Goal: Book appointment/travel/reservation

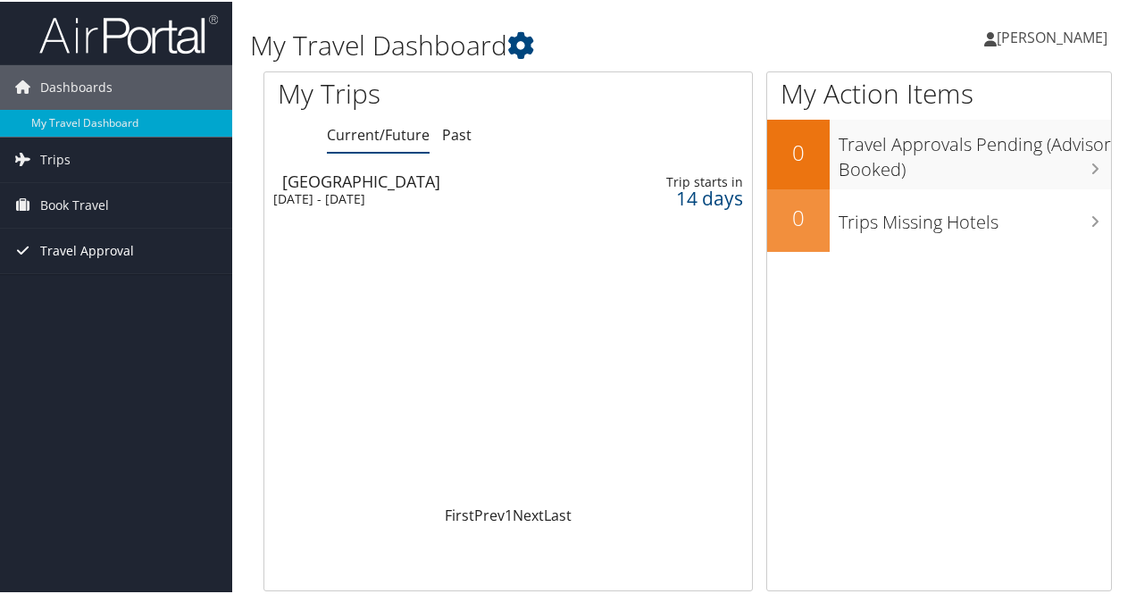
click at [79, 248] on span "Travel Approval" at bounding box center [87, 249] width 94 height 45
click at [79, 202] on span "Book Travel" at bounding box center [74, 203] width 69 height 45
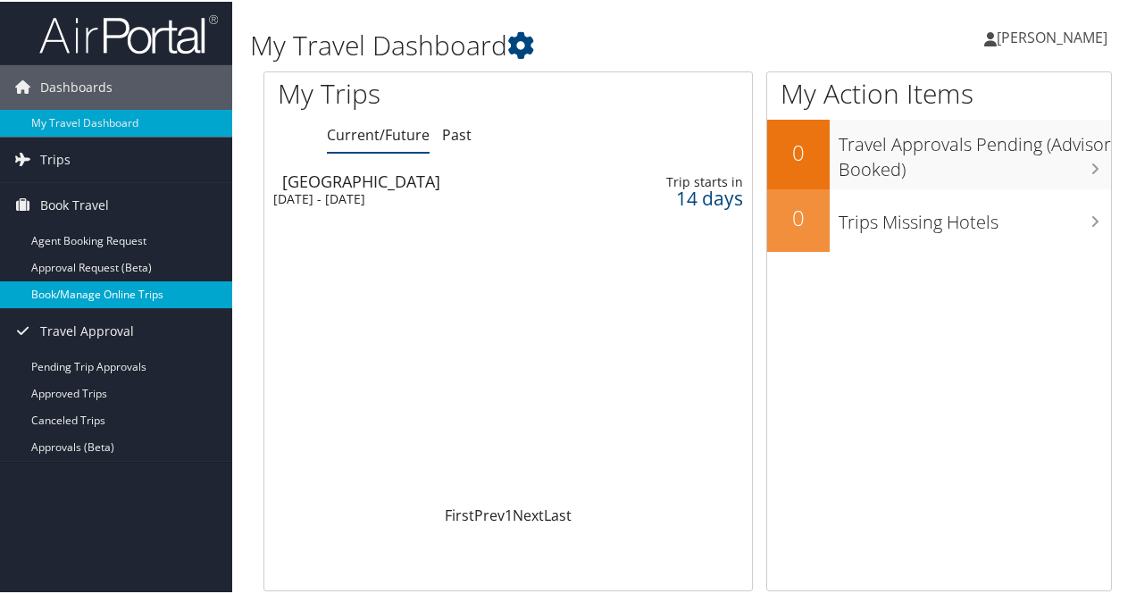
click at [75, 287] on link "Book/Manage Online Trips" at bounding box center [116, 293] width 232 height 27
click at [98, 297] on link "Book/Manage Online Trips" at bounding box center [116, 293] width 232 height 27
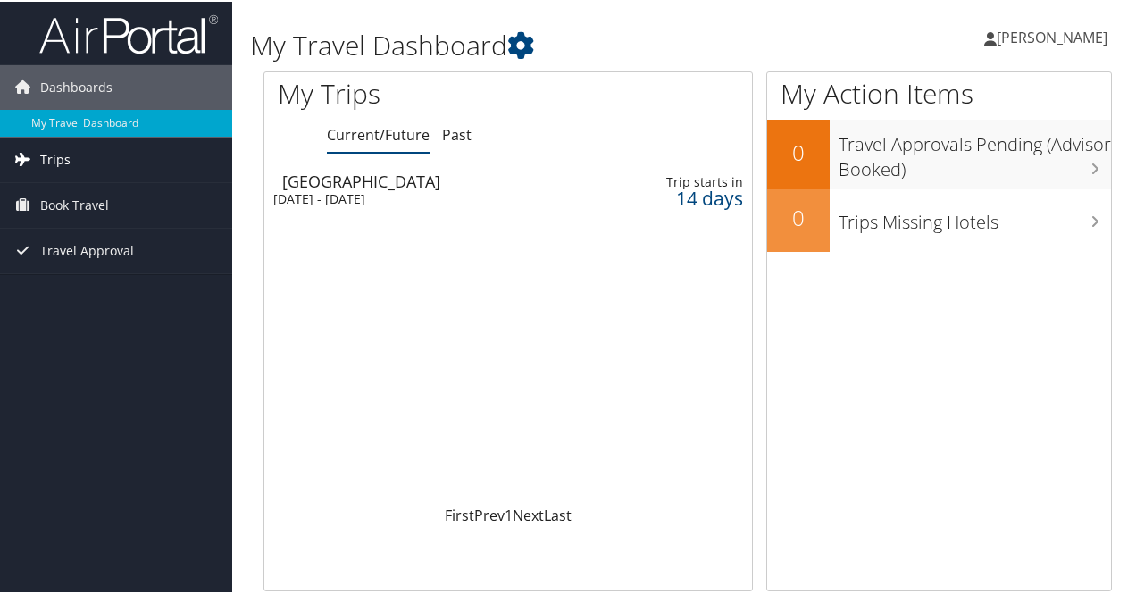
click at [42, 153] on span "Trips" at bounding box center [55, 158] width 30 height 45
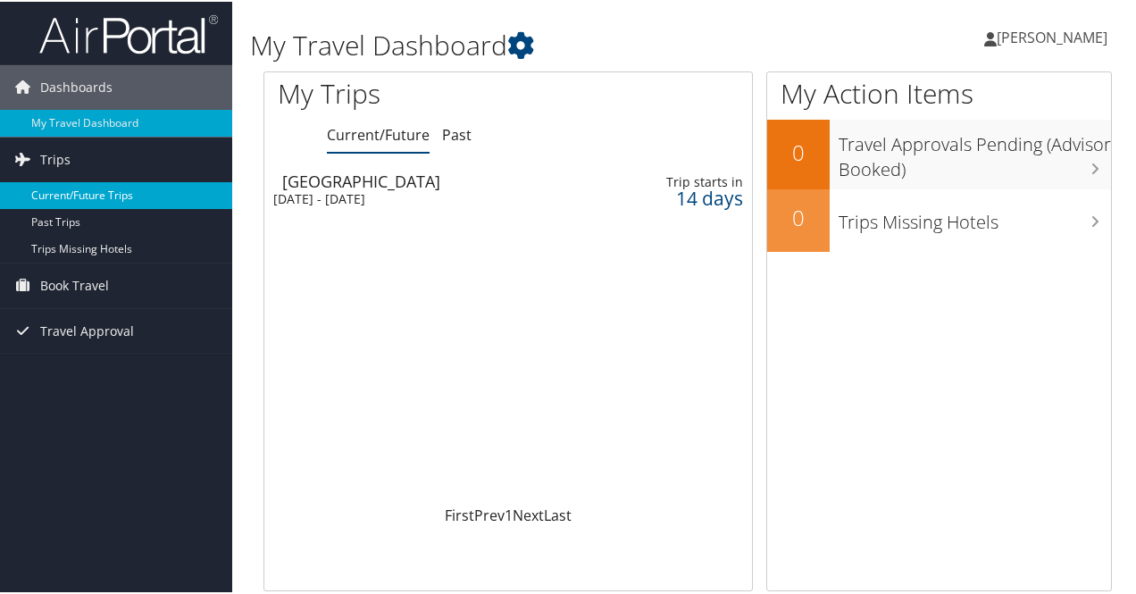
click at [92, 190] on link "Current/Future Trips" at bounding box center [116, 193] width 232 height 27
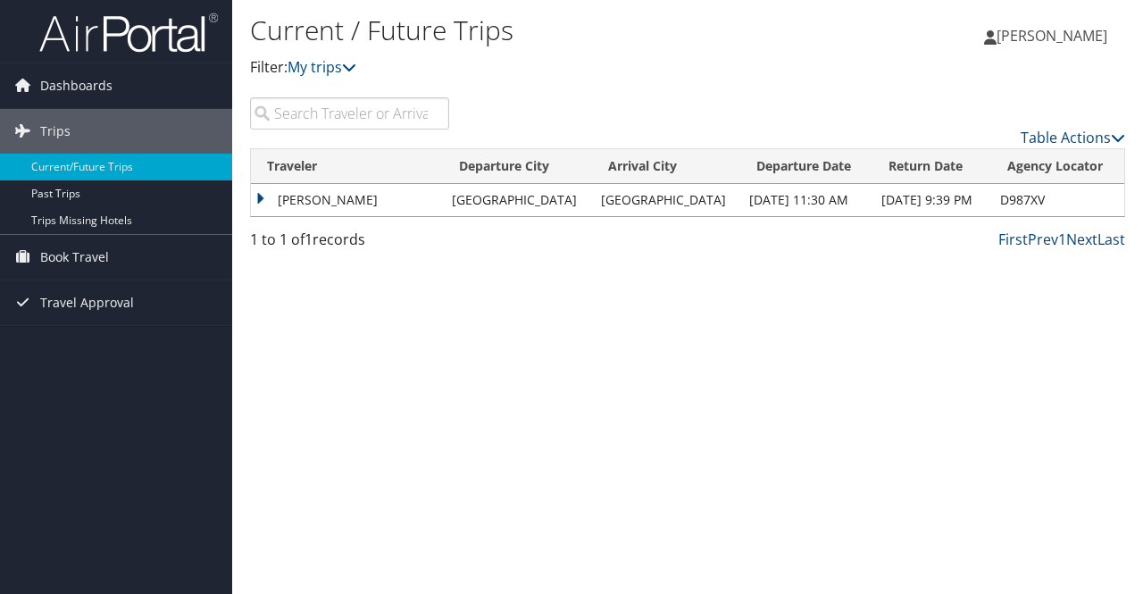
click at [414, 201] on td "TRENTON DOUGLAS FUSSELMAN" at bounding box center [347, 200] width 192 height 32
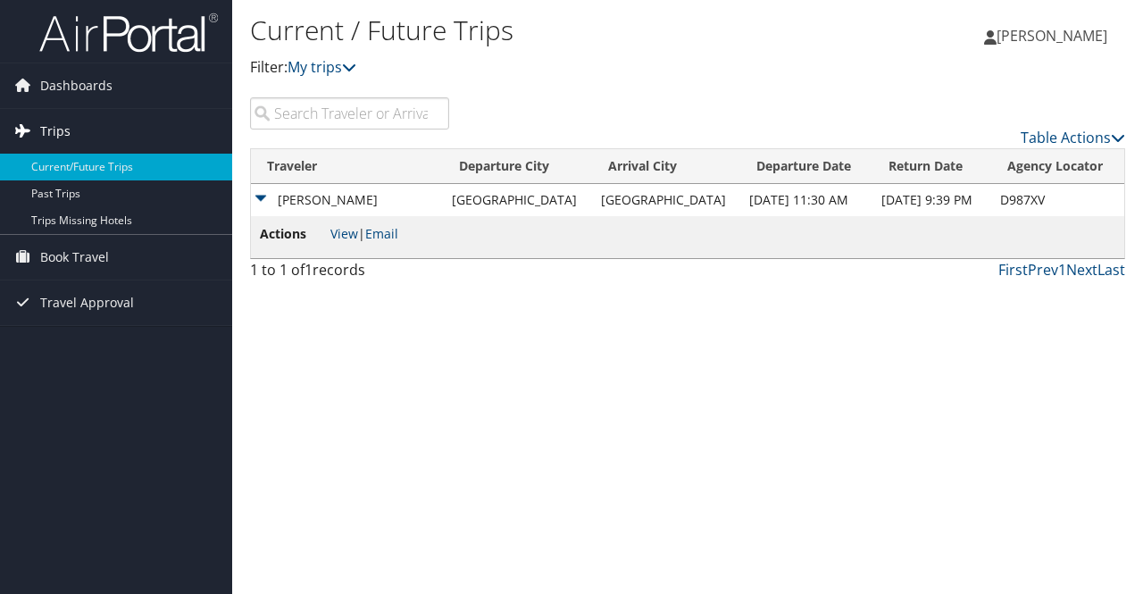
click at [68, 121] on span "Trips" at bounding box center [55, 131] width 30 height 45
